Goal: Use online tool/utility: Utilize a website feature to perform a specific function

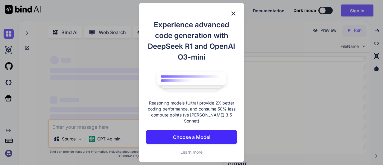
click at [246, 40] on div "Experience advanced code generation with DeepSeek R1 and OpenAI O3-mini Reasoni…" at bounding box center [191, 83] width 115 height 160
click at [280, 37] on div "Experience advanced code generation with DeepSeek R1 and OpenAI O3-mini Reasoni…" at bounding box center [191, 82] width 383 height 165
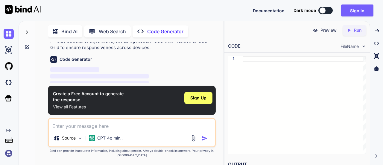
scroll to position [48, 0]
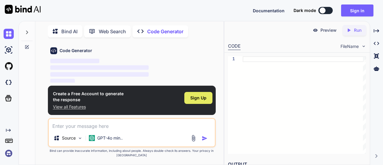
type textarea "x"
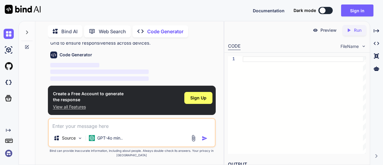
scroll to position [84, 0]
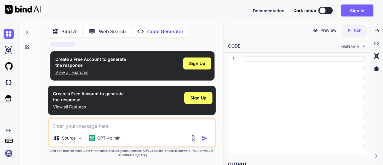
click at [113, 126] on textarea at bounding box center [132, 124] width 167 height 11
paste textarea "Create a responsive blog post web page template with a header, blog content sec…"
type textarea "Create a responsive blog post web page template with a header, blog content sec…"
type textarea "x"
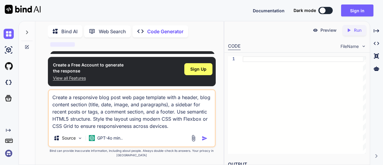
type textarea "Create a responsive blog post web page template with a header, blog content sec…"
click at [207, 136] on img "button" at bounding box center [205, 138] width 6 height 6
click at [361, 34] on div "Created with Pixso. Run" at bounding box center [355, 30] width 24 height 11
